Goal: Transaction & Acquisition: Download file/media

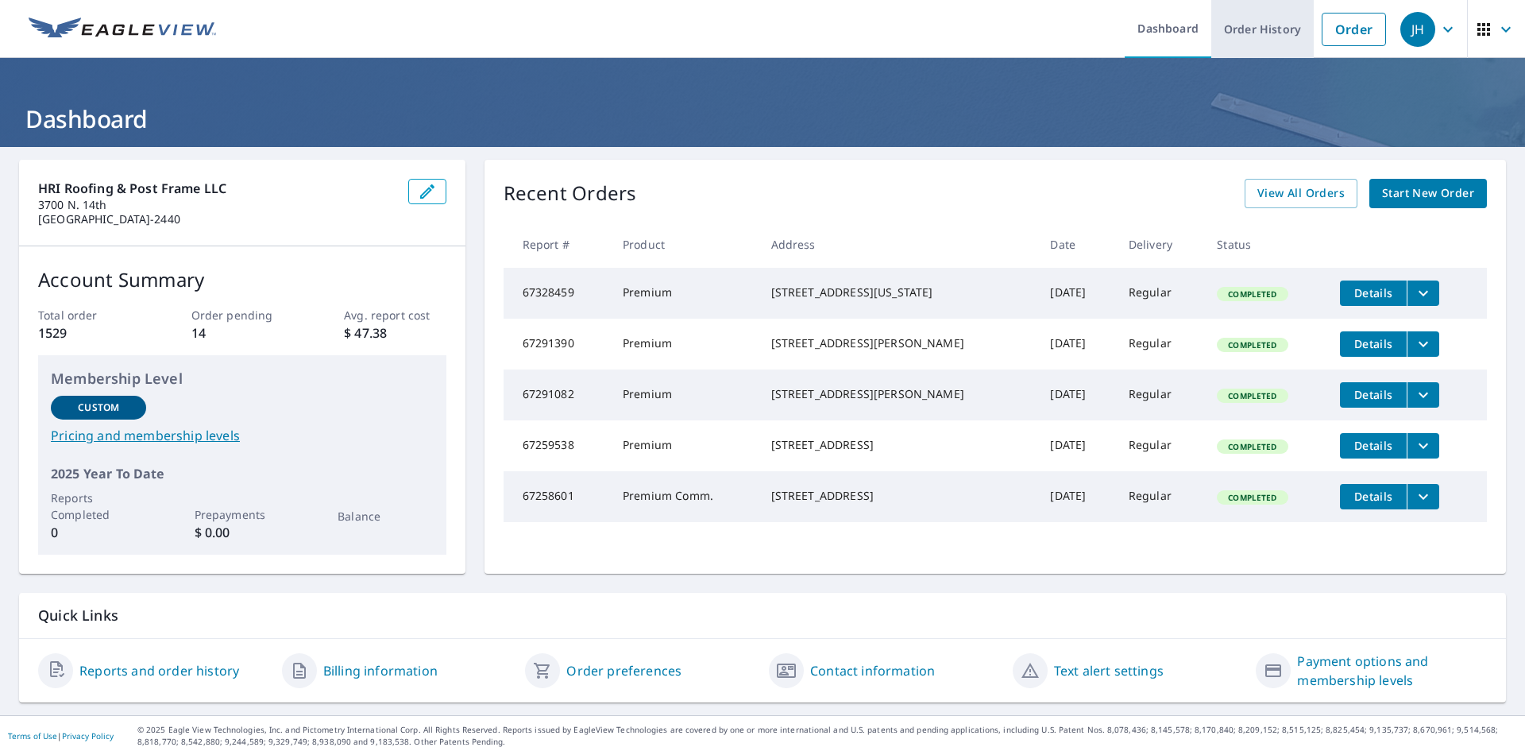
click at [1257, 28] on link "Order History" at bounding box center [1262, 29] width 102 height 58
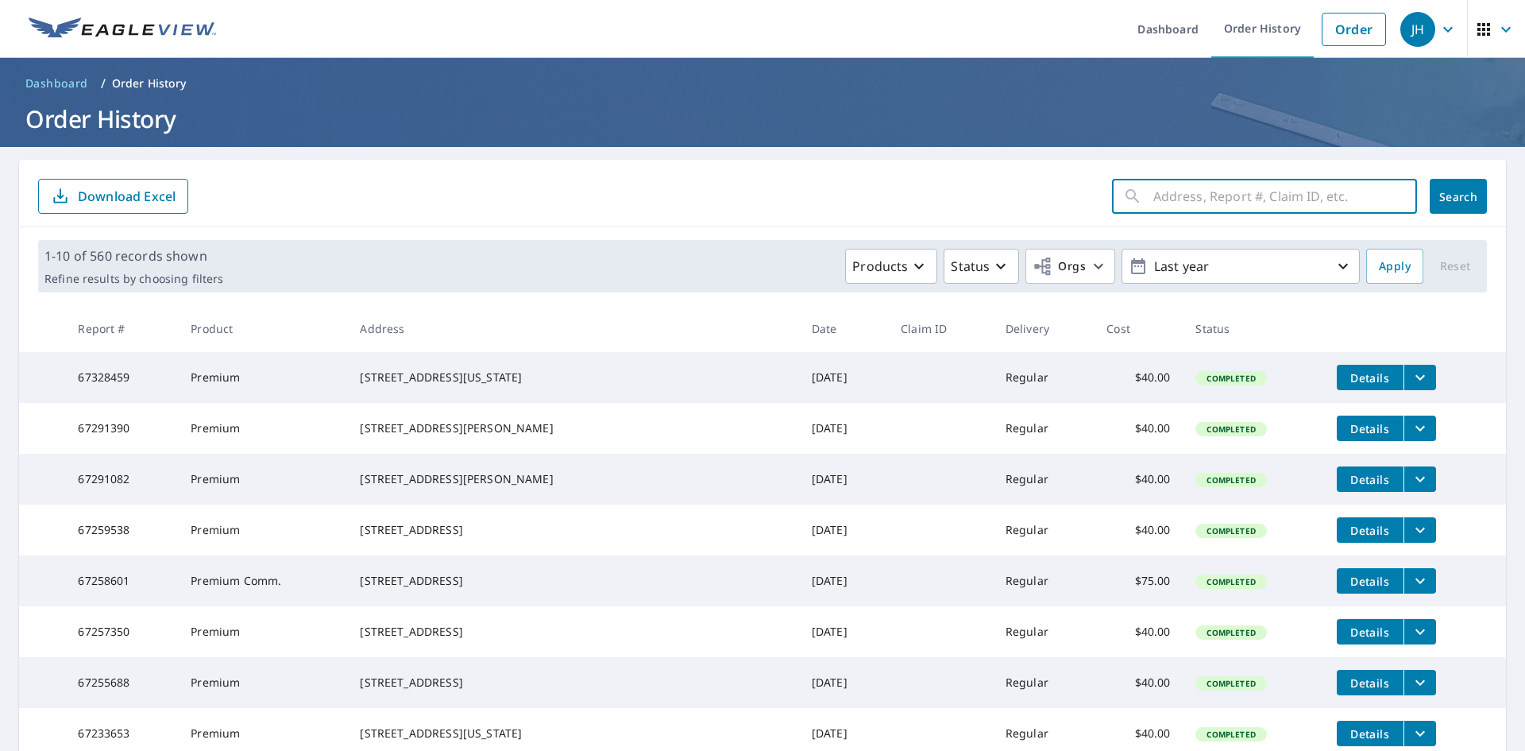
click at [1171, 198] on input "text" at bounding box center [1285, 196] width 264 height 44
type input "1104 [GEOGRAPHIC_DATA]"
click button "Search" at bounding box center [1458, 196] width 57 height 35
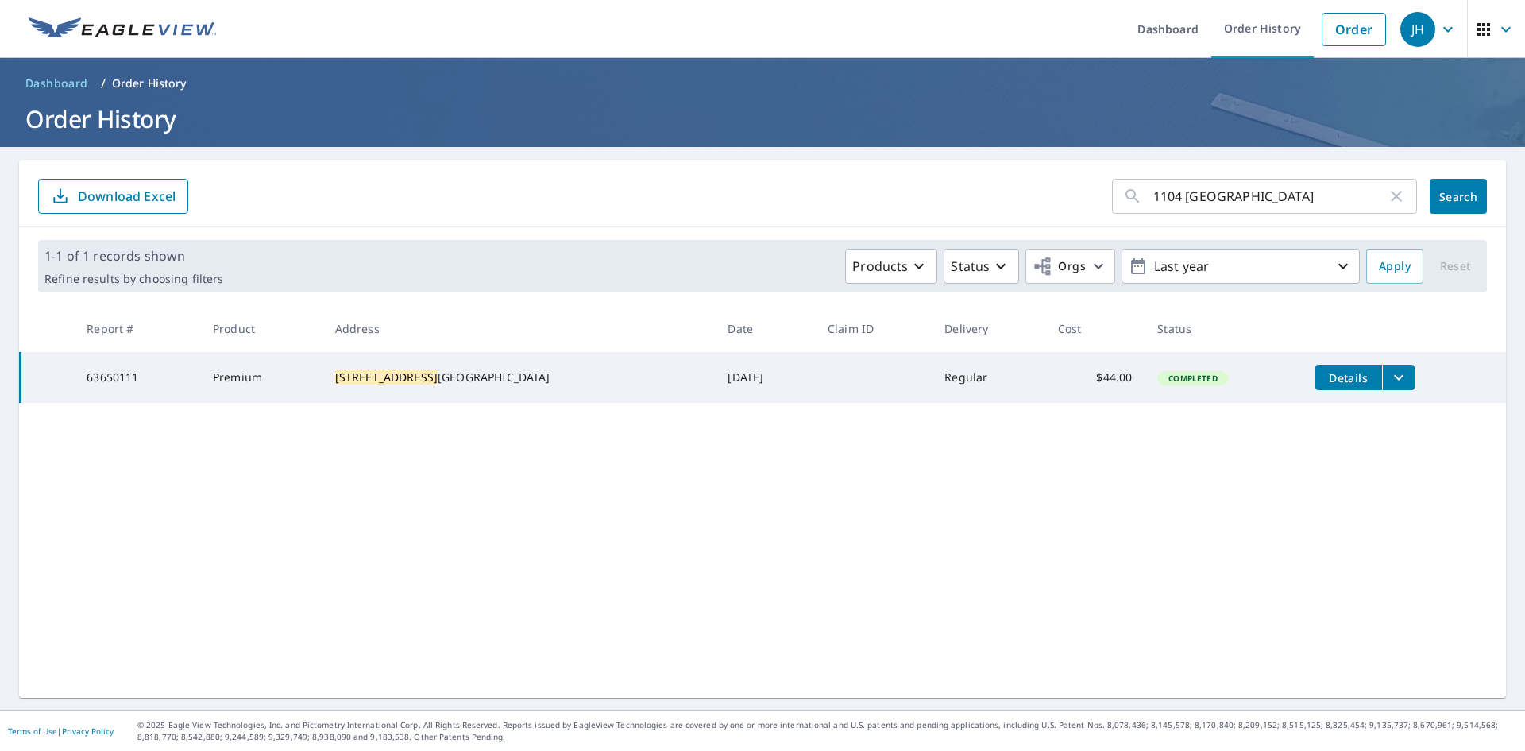
click at [1389, 373] on icon "filesDropdownBtn-63650111" at bounding box center [1398, 377] width 19 height 19
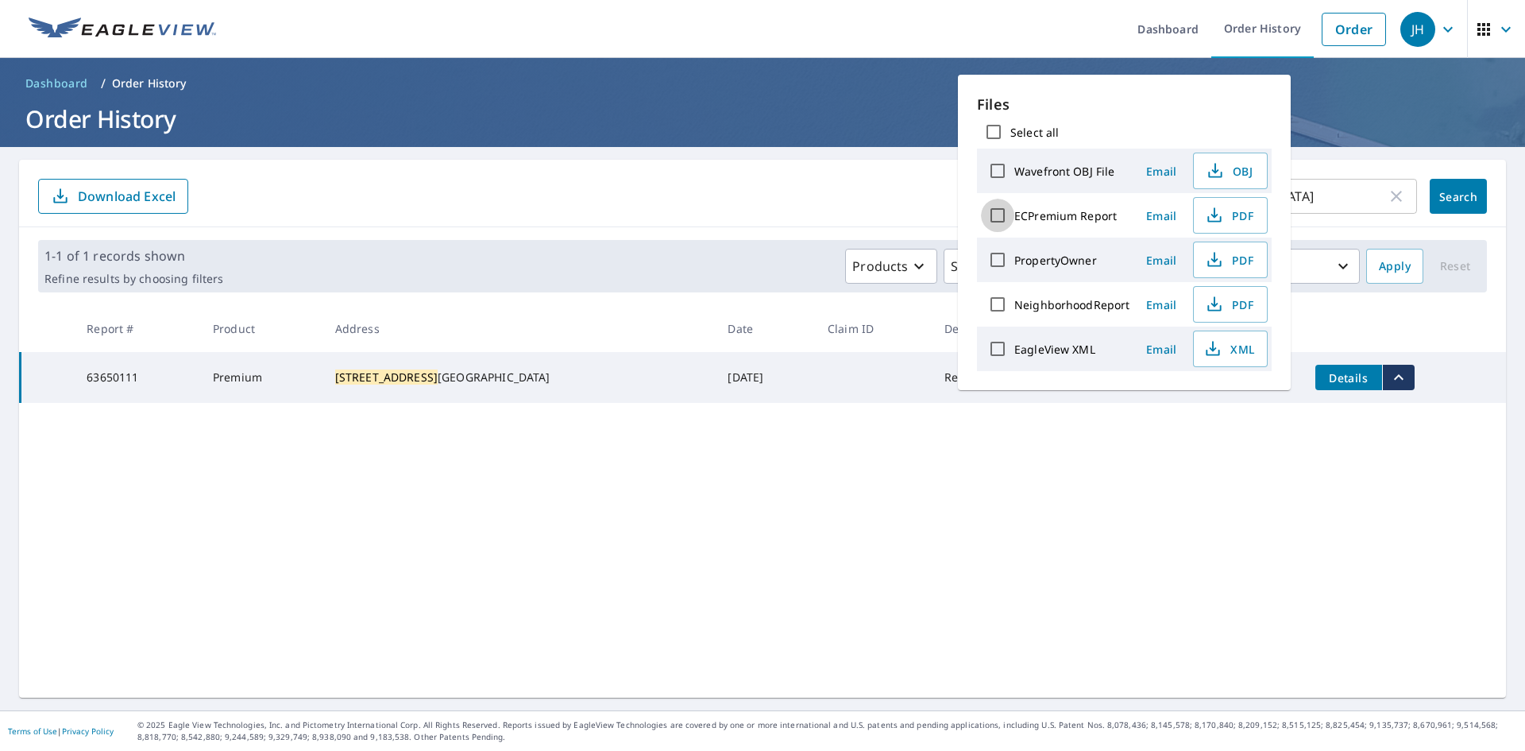
click at [1001, 220] on input "ECPremium Report" at bounding box center [997, 215] width 33 height 33
checkbox input "true"
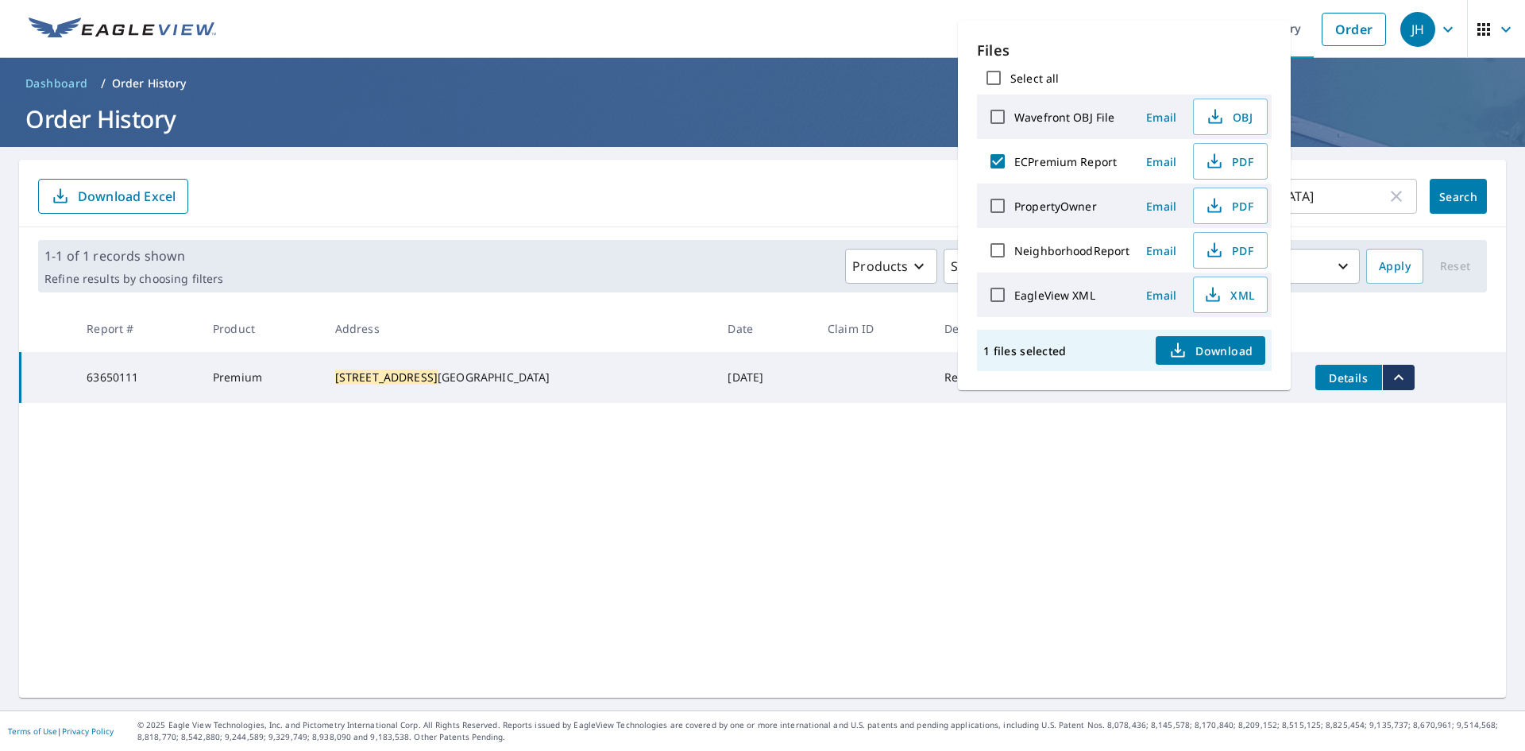
click at [1197, 346] on span "Download" at bounding box center [1210, 350] width 84 height 19
